Goal: Information Seeking & Learning: Learn about a topic

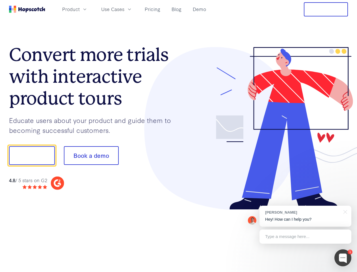
click at [179, 136] on div at bounding box center [264, 128] width 170 height 163
click at [80, 9] on span "Product" at bounding box center [71, 9] width 18 height 7
click at [124, 9] on span "Use Cases" at bounding box center [112, 9] width 23 height 7
click at [326, 9] on button "Free Trial" at bounding box center [326, 9] width 44 height 14
click at [32, 155] on button "Show me!" at bounding box center [32, 155] width 46 height 19
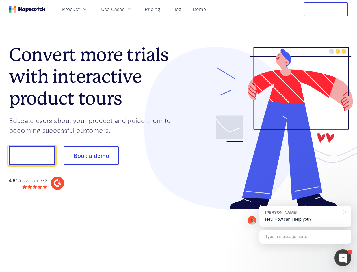
click at [91, 155] on button "Book a demo" at bounding box center [91, 155] width 55 height 19
click at [343, 257] on div at bounding box center [343, 257] width 17 height 17
click at [306, 216] on div "[PERSON_NAME] Hey! How can I help you?" at bounding box center [306, 215] width 92 height 21
click at [345, 211] on div at bounding box center [299, 154] width 106 height 189
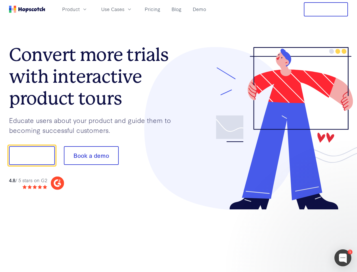
click at [306, 236] on div at bounding box center [299, 192] width 106 height 113
